Goal: Find specific page/section: Find specific page/section

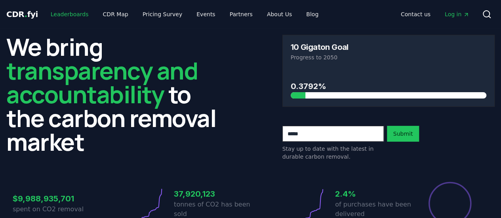
click at [83, 13] on link "Leaderboards" at bounding box center [69, 14] width 51 height 14
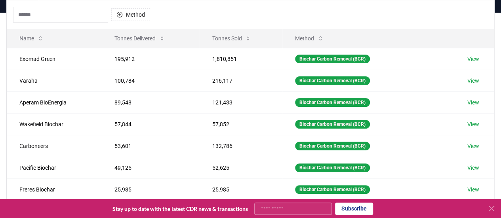
scroll to position [40, 0]
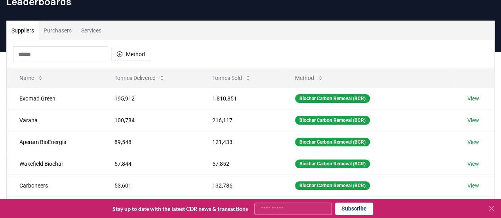
click at [60, 34] on button "Purchasers" at bounding box center [58, 30] width 38 height 19
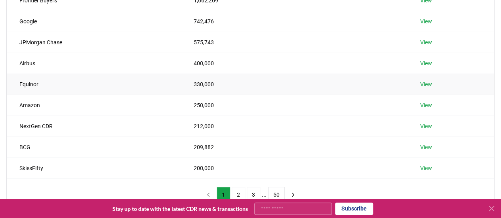
scroll to position [198, 0]
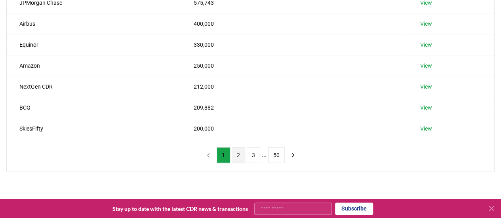
click at [236, 154] on button "2" at bounding box center [238, 155] width 13 height 16
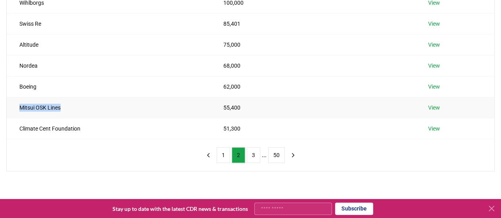
drag, startPoint x: 63, startPoint y: 106, endPoint x: 17, endPoint y: 107, distance: 46.4
click at [17, 107] on td "Mitsui OSK Lines" at bounding box center [109, 107] width 204 height 21
copy td "Mitsui OSK Lines"
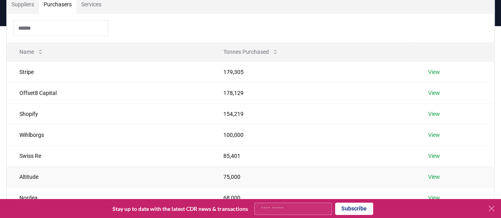
scroll to position [0, 0]
